Goal: Check status: Check status

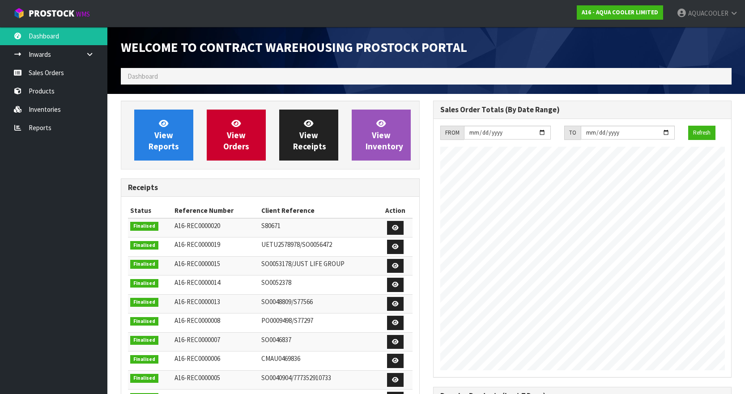
scroll to position [496, 312]
click at [48, 73] on link "Sales Orders" at bounding box center [53, 73] width 107 height 18
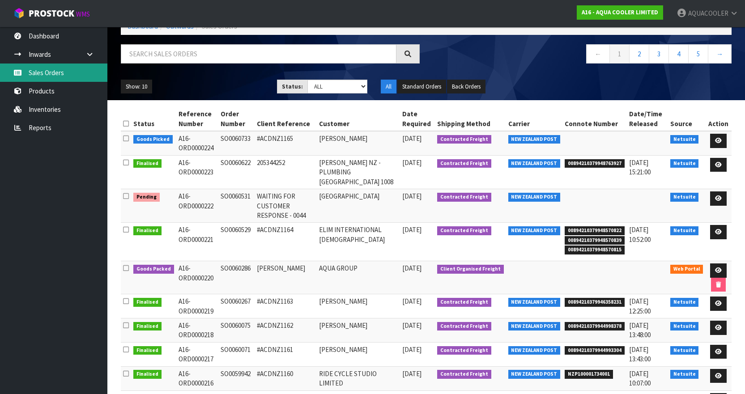
scroll to position [89, 0]
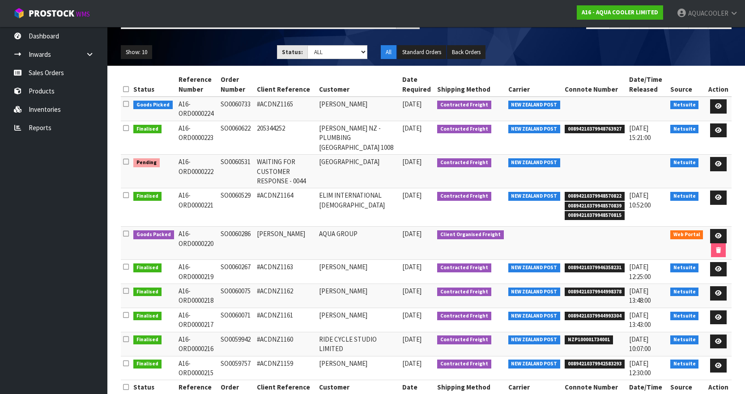
click at [247, 234] on td "SO0060286" at bounding box center [236, 243] width 36 height 33
copy td "SO0060286"
click at [235, 160] on td "SO0060531" at bounding box center [236, 172] width 36 height 34
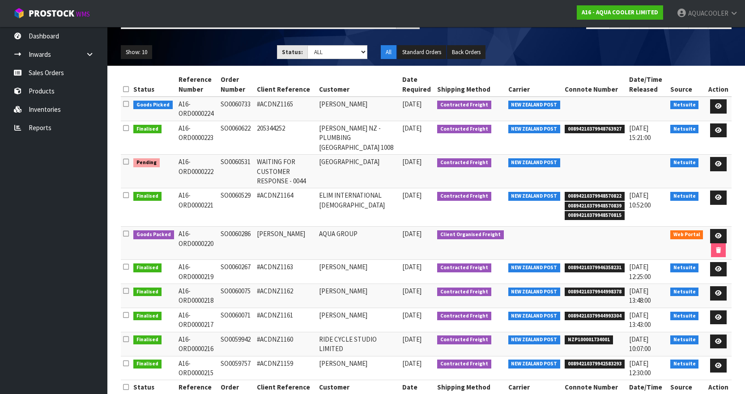
copy td "SO0060531"
click at [237, 232] on td "SO0060286" at bounding box center [236, 243] width 36 height 33
copy td "SO0060286"
